Goal: Task Accomplishment & Management: Understand process/instructions

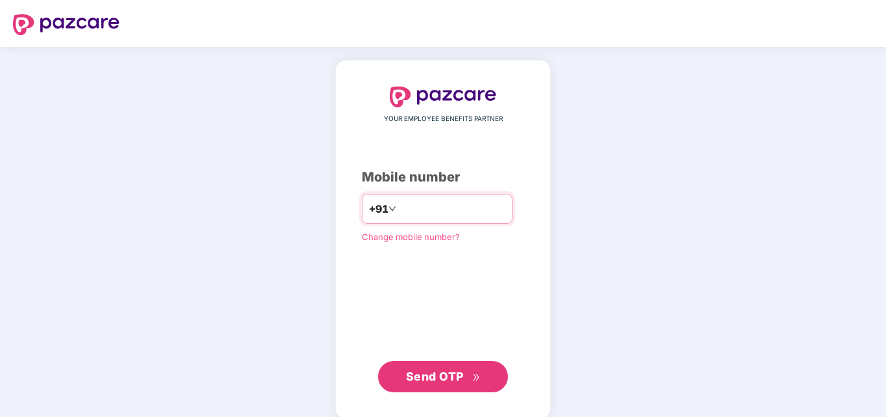
click at [403, 208] on input "number" at bounding box center [452, 208] width 107 height 21
type input "**********"
click at [465, 370] on span "Send OTP" at bounding box center [443, 376] width 75 height 18
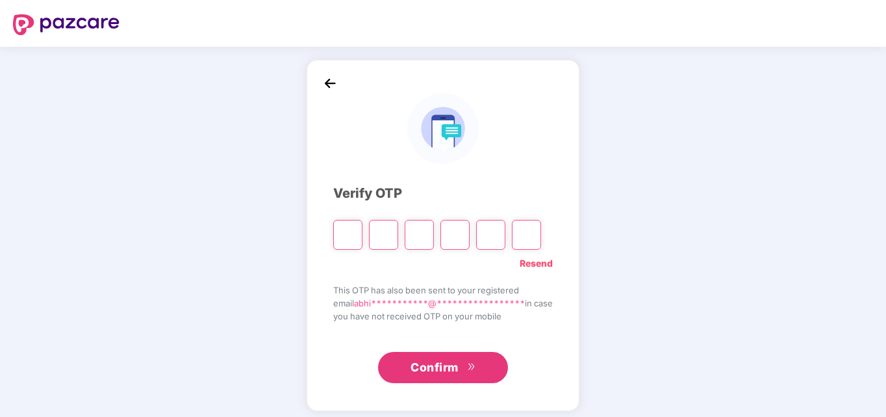
type input "*"
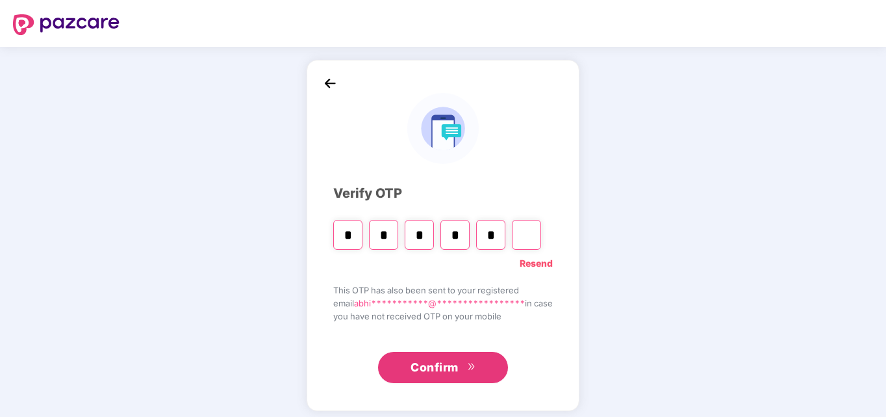
type input "*"
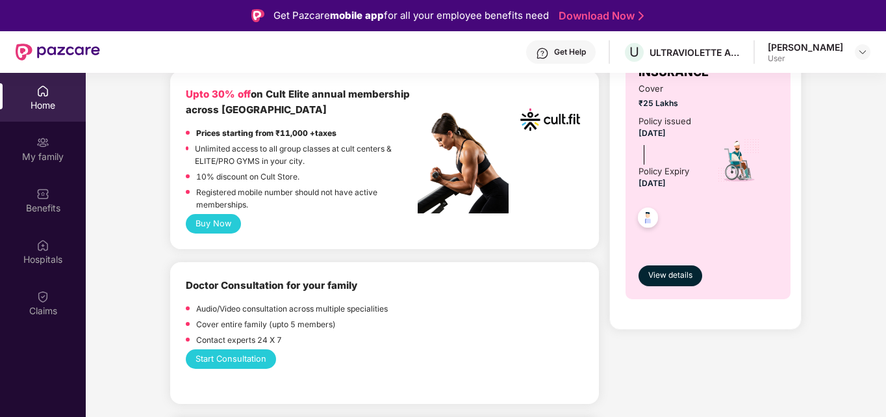
scroll to position [650, 0]
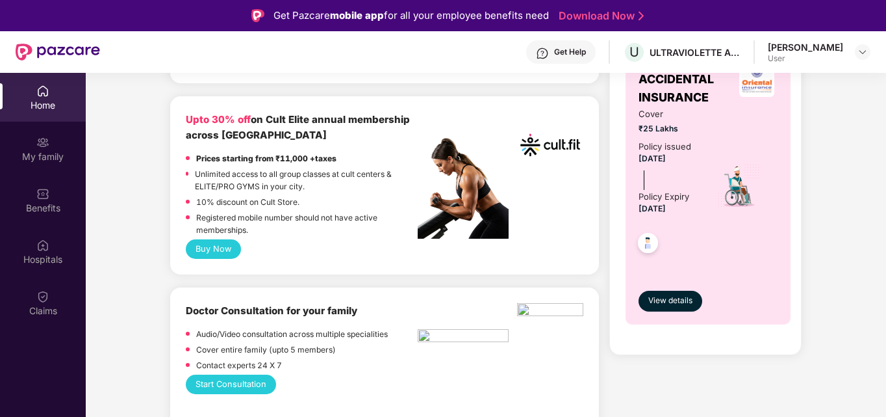
click at [224, 239] on button "Buy Now" at bounding box center [213, 248] width 55 height 19
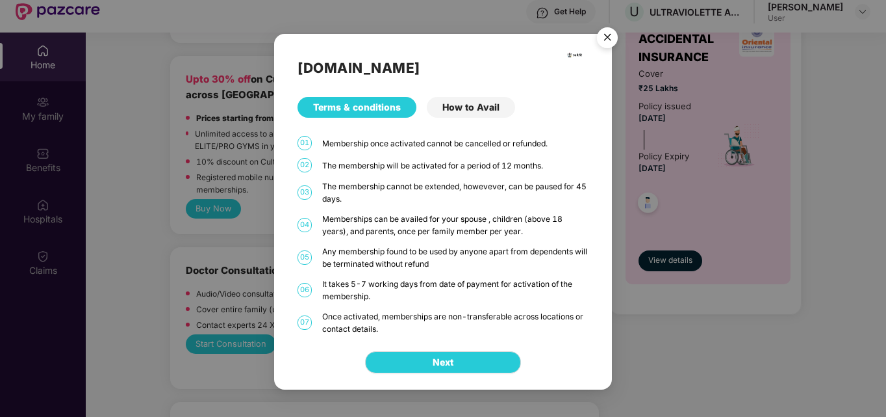
scroll to position [73, 0]
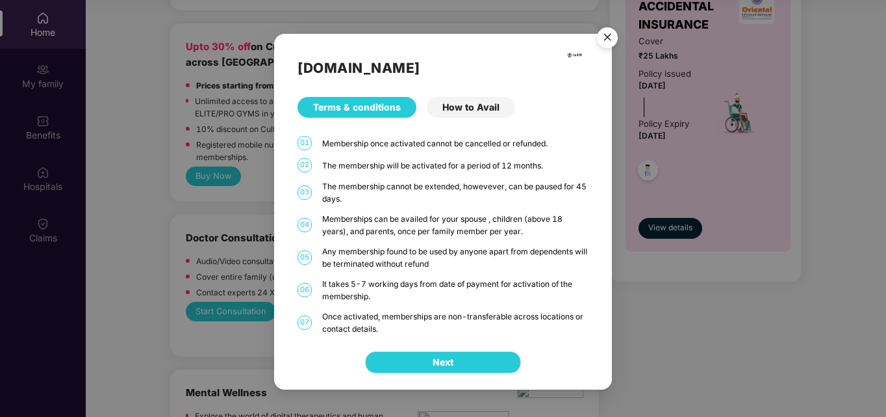
click at [471, 114] on div "How to Avail" at bounding box center [471, 107] width 88 height 21
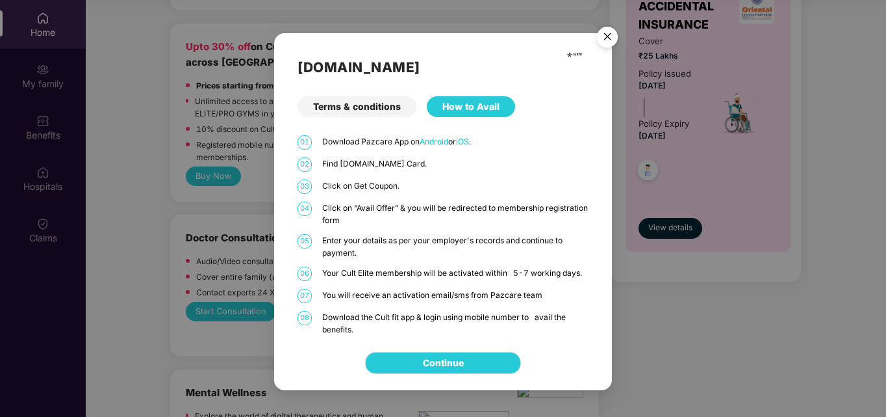
click at [368, 99] on div "Terms & conditions" at bounding box center [357, 106] width 119 height 21
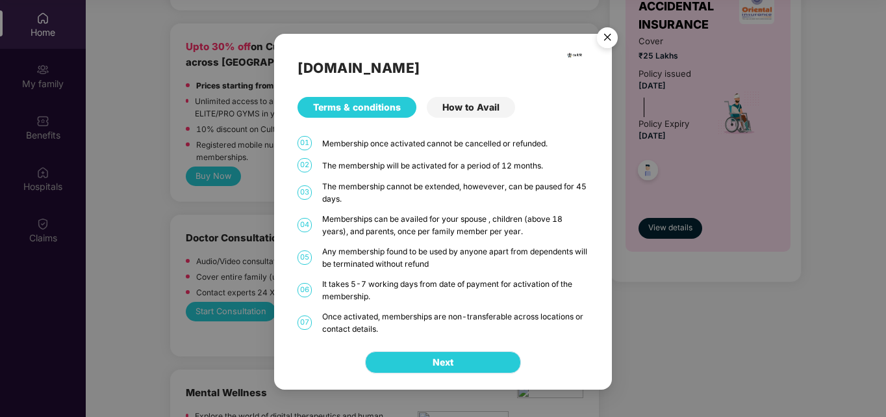
click at [446, 356] on span "Next" at bounding box center [443, 362] width 21 height 14
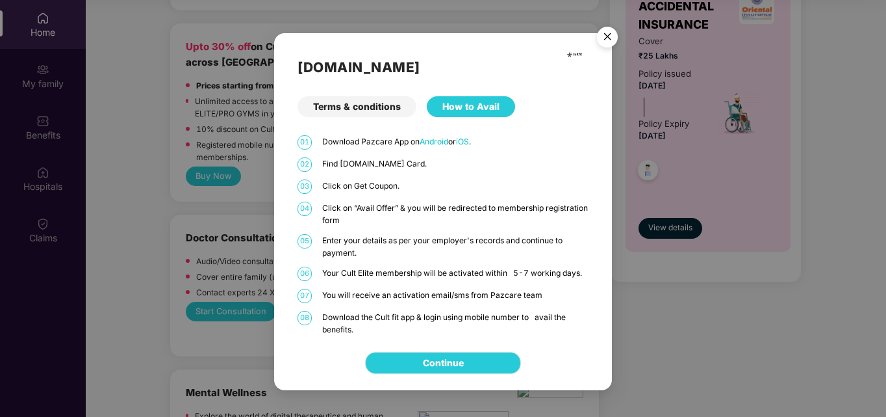
click at [457, 362] on link "Continue" at bounding box center [443, 362] width 41 height 14
click at [614, 35] on img "Close" at bounding box center [607, 39] width 36 height 36
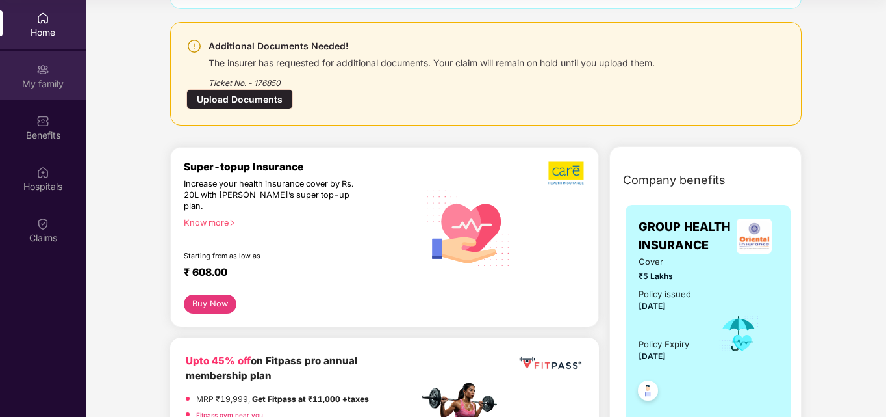
scroll to position [0, 0]
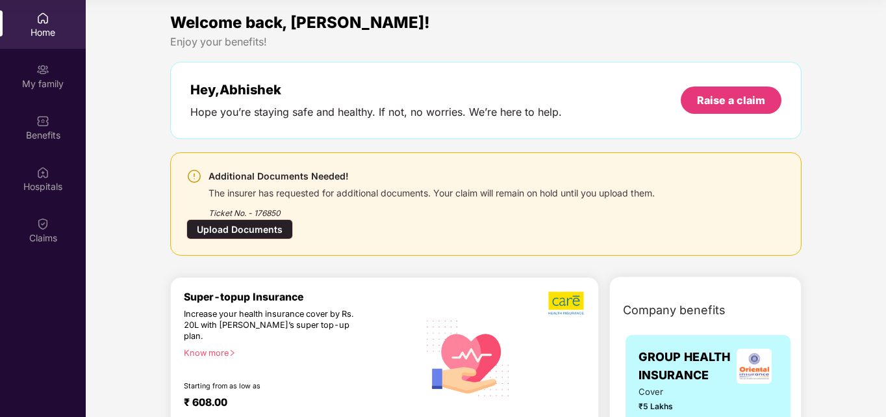
click at [46, 27] on div "Home" at bounding box center [43, 32] width 86 height 13
click at [39, 80] on div "My family" at bounding box center [43, 83] width 86 height 13
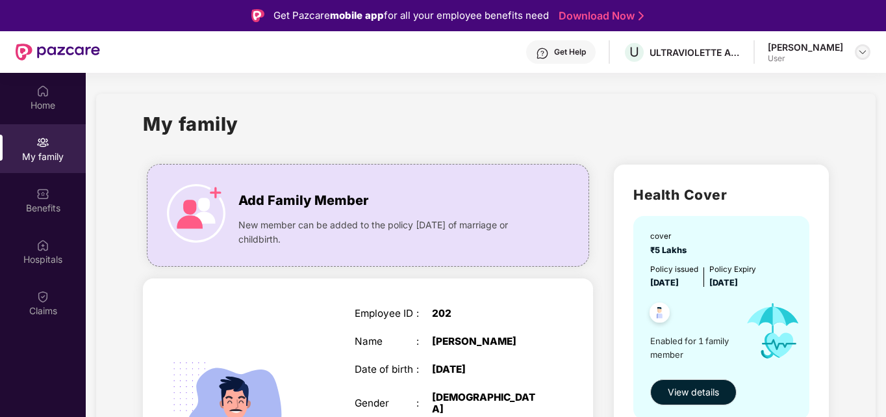
click at [862, 53] on img at bounding box center [863, 52] width 10 height 10
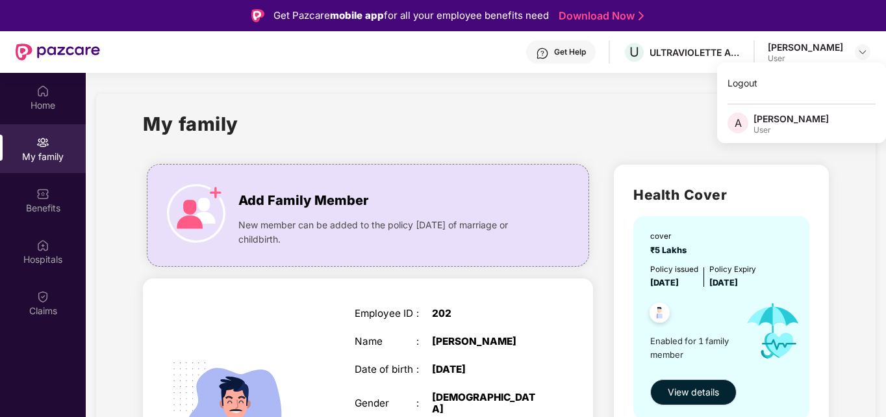
click at [771, 122] on div "[PERSON_NAME]" at bounding box center [791, 118] width 75 height 12
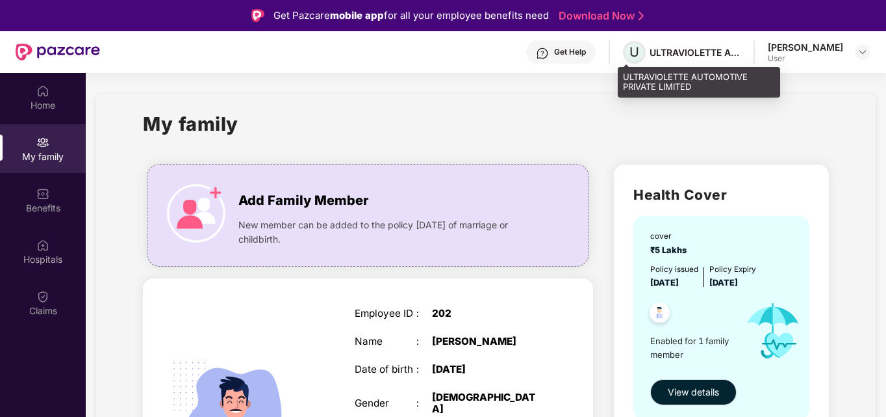
click at [632, 51] on span "U" at bounding box center [635, 52] width 10 height 16
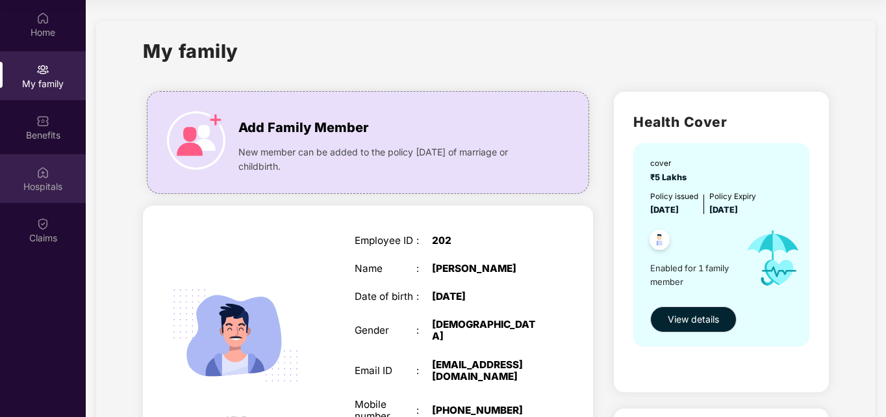
click at [49, 182] on div "Hospitals" at bounding box center [43, 186] width 86 height 13
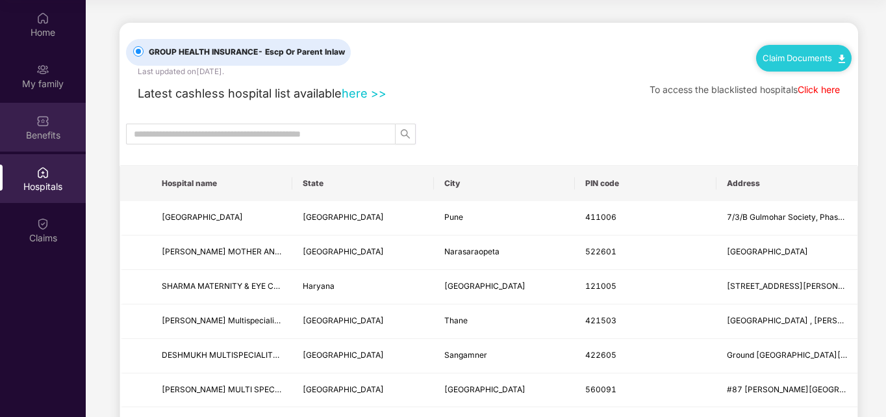
click at [30, 120] on div "Benefits" at bounding box center [43, 127] width 86 height 49
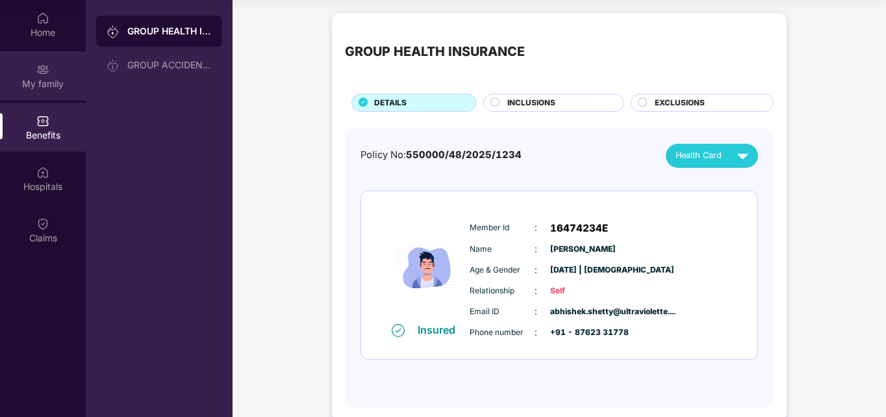
click at [56, 81] on div "My family" at bounding box center [43, 83] width 86 height 13
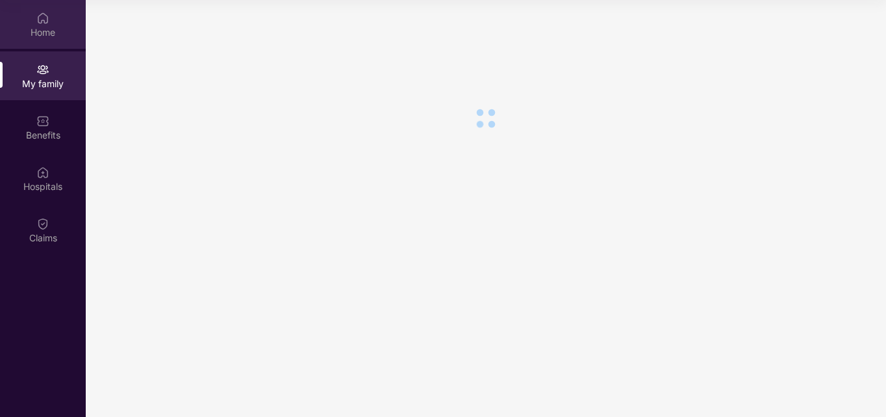
click at [44, 36] on div "Home" at bounding box center [43, 32] width 86 height 13
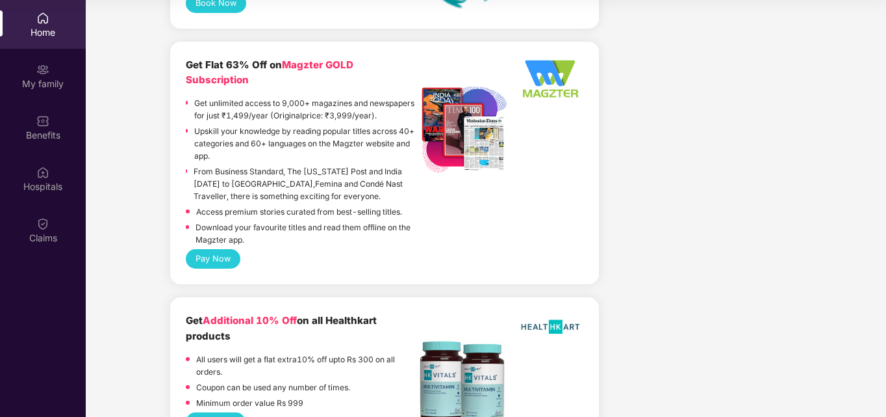
scroll to position [1306, 0]
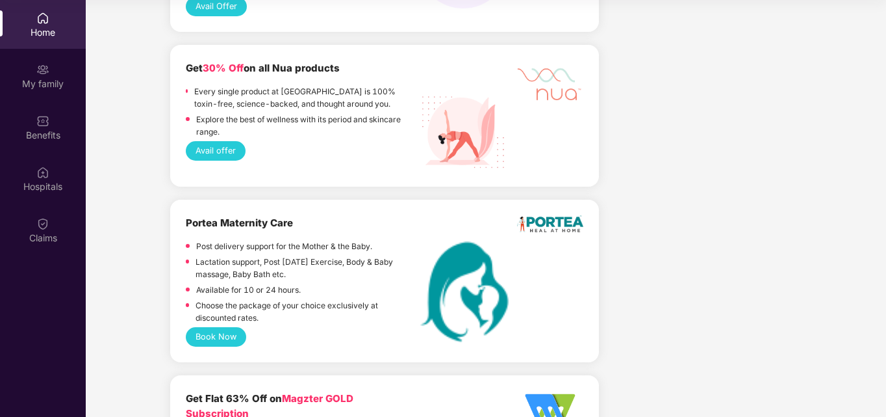
click at [55, 29] on div "Home" at bounding box center [43, 32] width 86 height 13
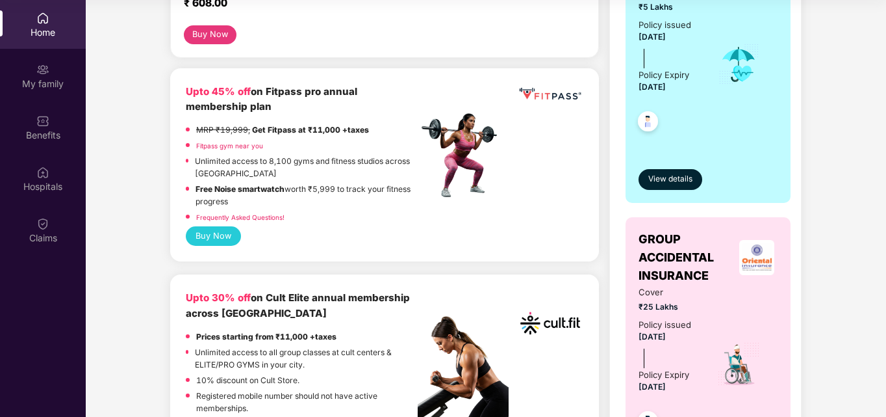
scroll to position [396, 0]
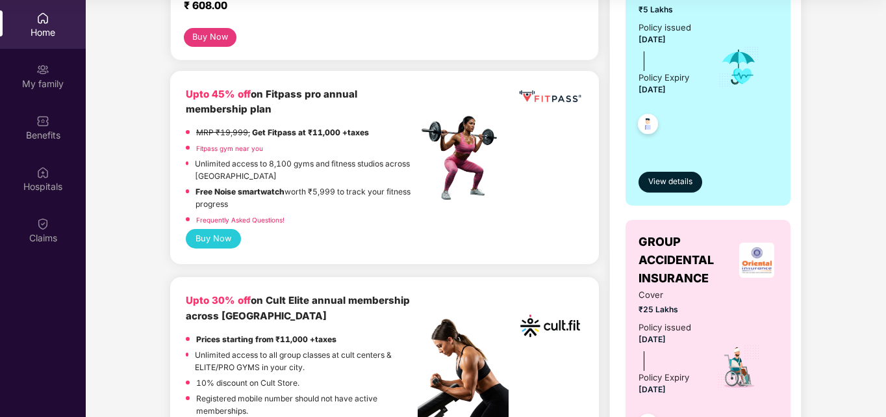
click at [43, 22] on img at bounding box center [42, 18] width 13 height 13
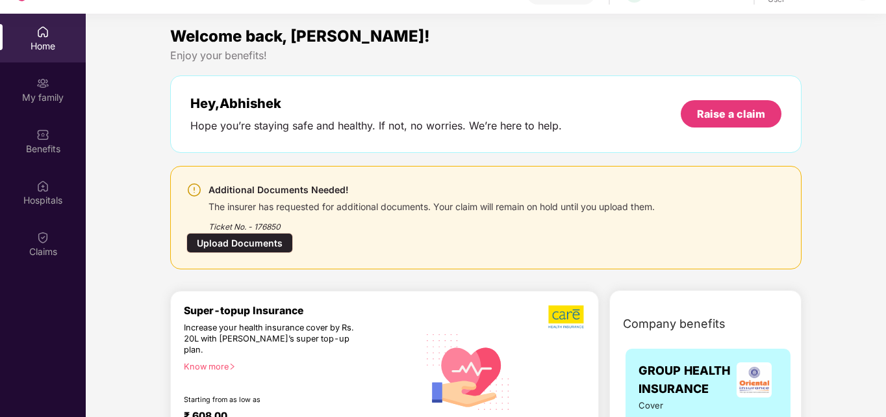
scroll to position [0, 0]
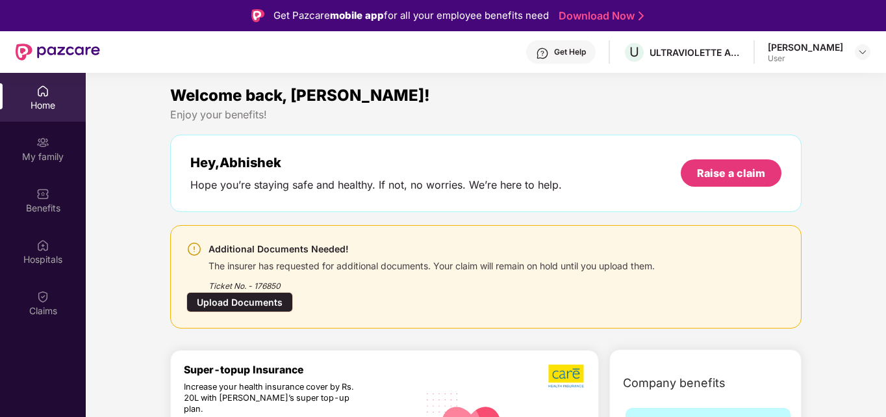
click at [256, 305] on div "Upload Documents" at bounding box center [240, 302] width 107 height 20
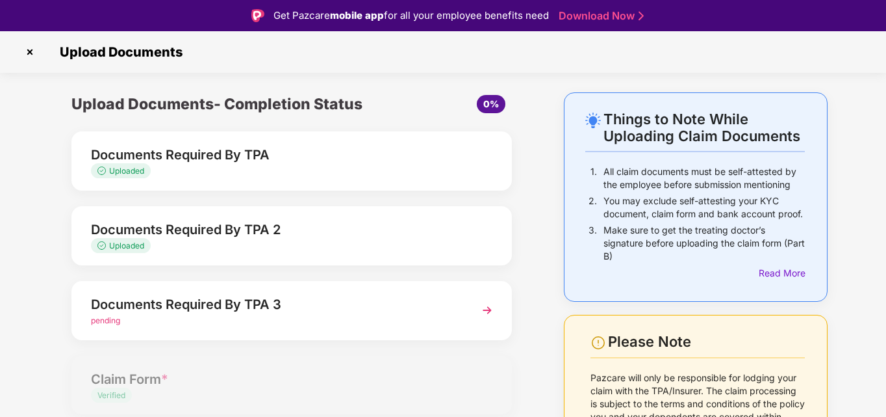
click at [201, 307] on div "Documents Required By TPA 3" at bounding box center [275, 304] width 368 height 21
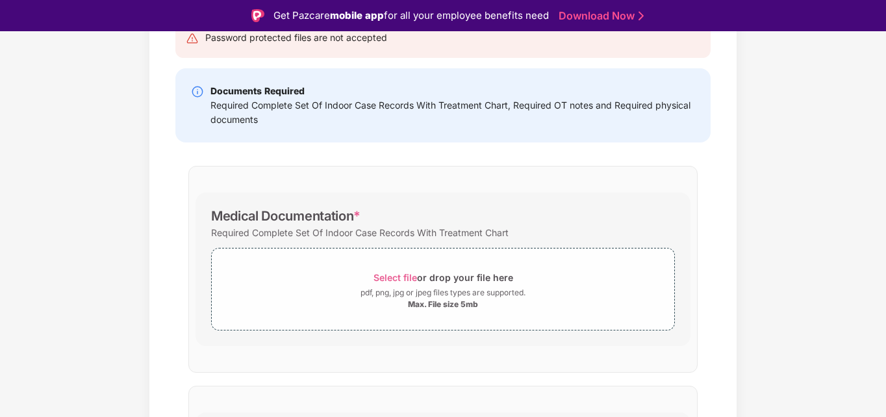
scroll to position [130, 0]
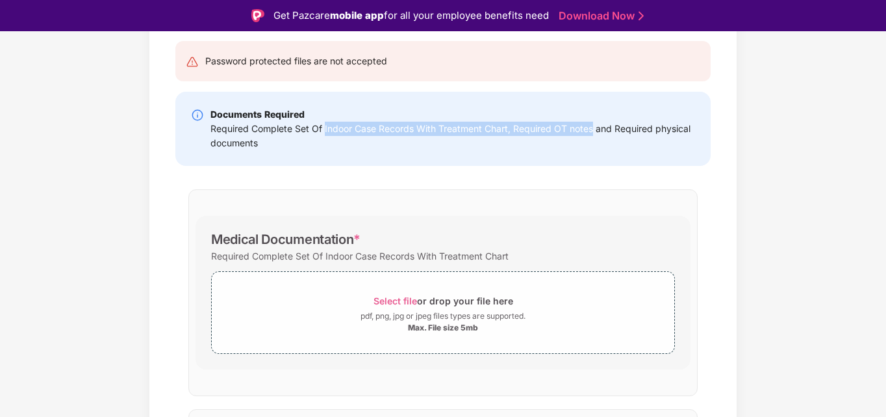
drag, startPoint x: 591, startPoint y: 130, endPoint x: 324, endPoint y: 131, distance: 267.7
click at [324, 131] on div "Required Complete Set Of Indoor Case Records With Treatment Chart, Required OT …" at bounding box center [453, 136] width 485 height 29
copy div "Indoor Case Records With Treatment Chart, Required OT notes"
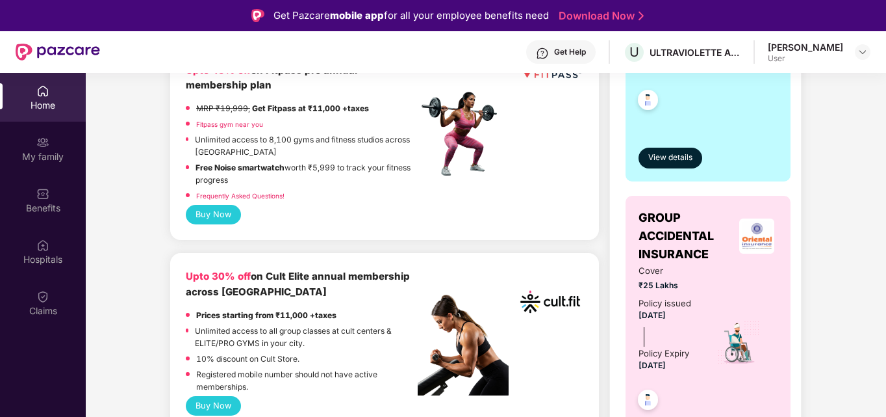
scroll to position [495, 0]
